Goal: Task Accomplishment & Management: Use online tool/utility

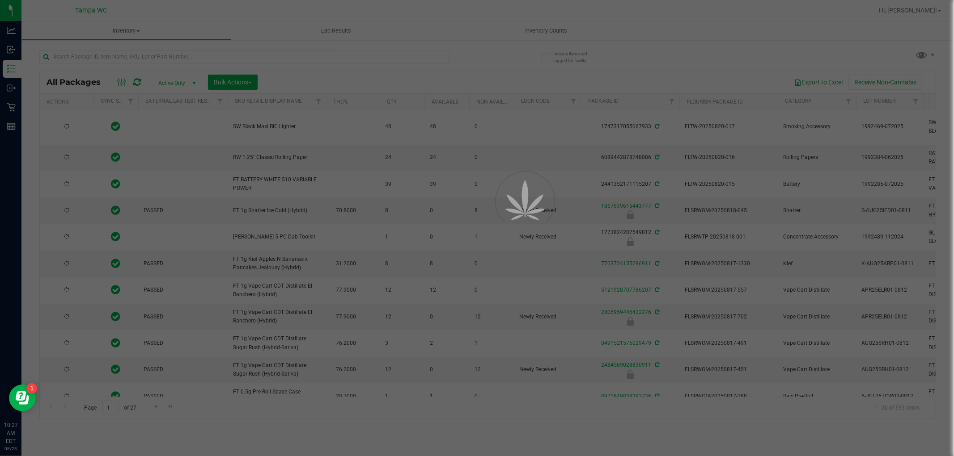
type input "[DATE]"
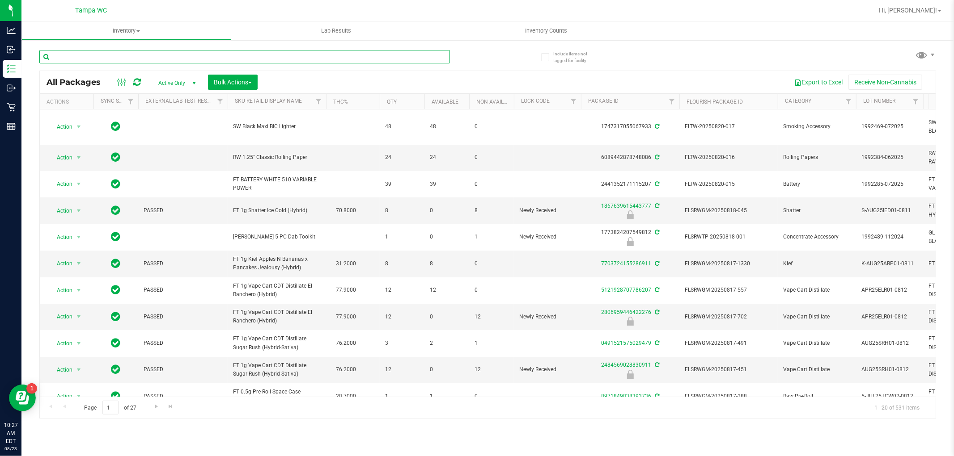
click at [134, 58] on input "text" at bounding box center [244, 56] width 410 height 13
type input "1168662760227412"
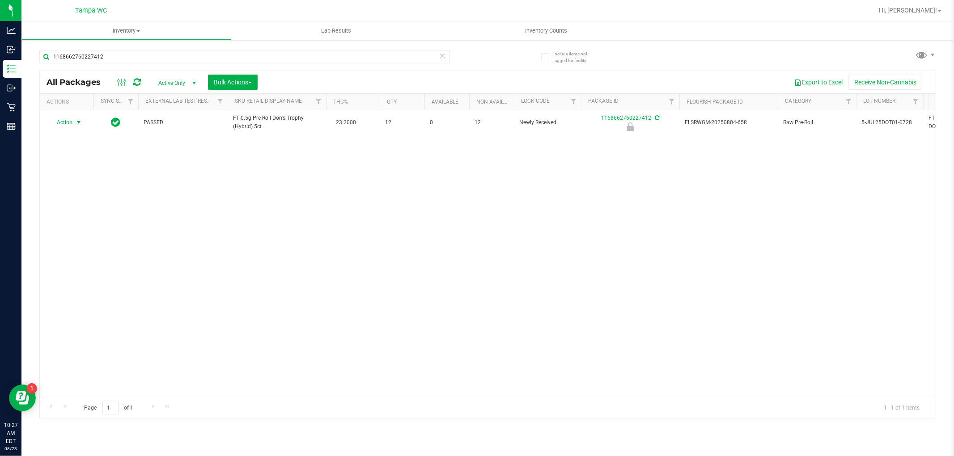
drag, startPoint x: 76, startPoint y: 121, endPoint x: 77, endPoint y: 131, distance: 9.9
click at [76, 121] on span "select" at bounding box center [78, 122] width 7 height 7
click at [84, 224] on li "Unlock package" at bounding box center [77, 228] width 57 height 13
